Goal: Information Seeking & Learning: Stay updated

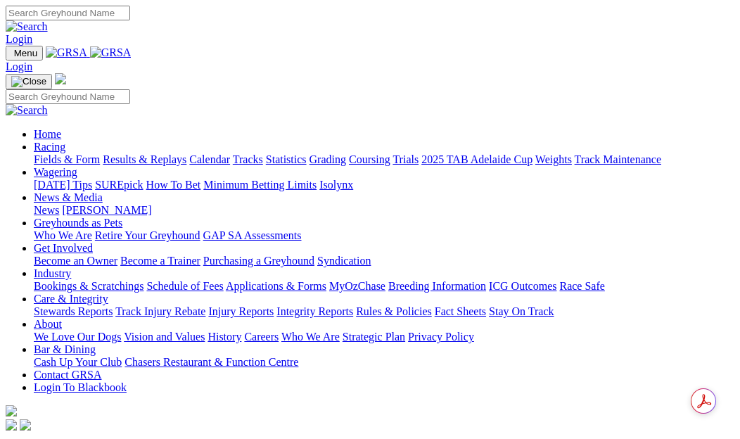
click at [65, 141] on link "Racing" at bounding box center [50, 147] width 32 height 12
click at [186, 153] on link "Results & Replays" at bounding box center [145, 159] width 84 height 12
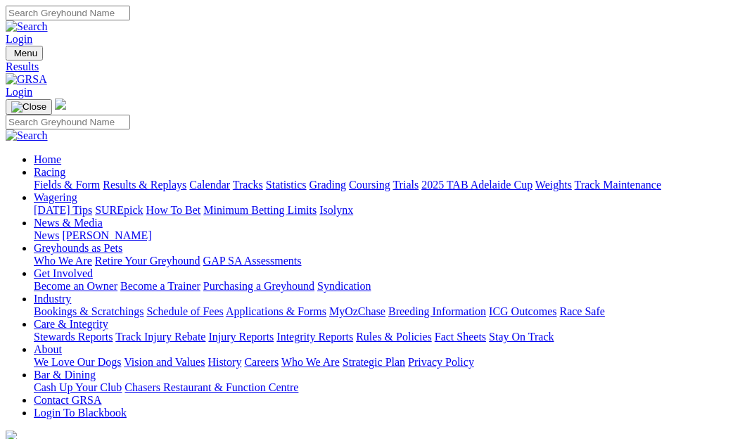
click at [68, 179] on link "Fields & Form" at bounding box center [67, 185] width 66 height 12
click at [161, 179] on link "Results & Replays" at bounding box center [145, 185] width 84 height 12
